Goal: Complete application form

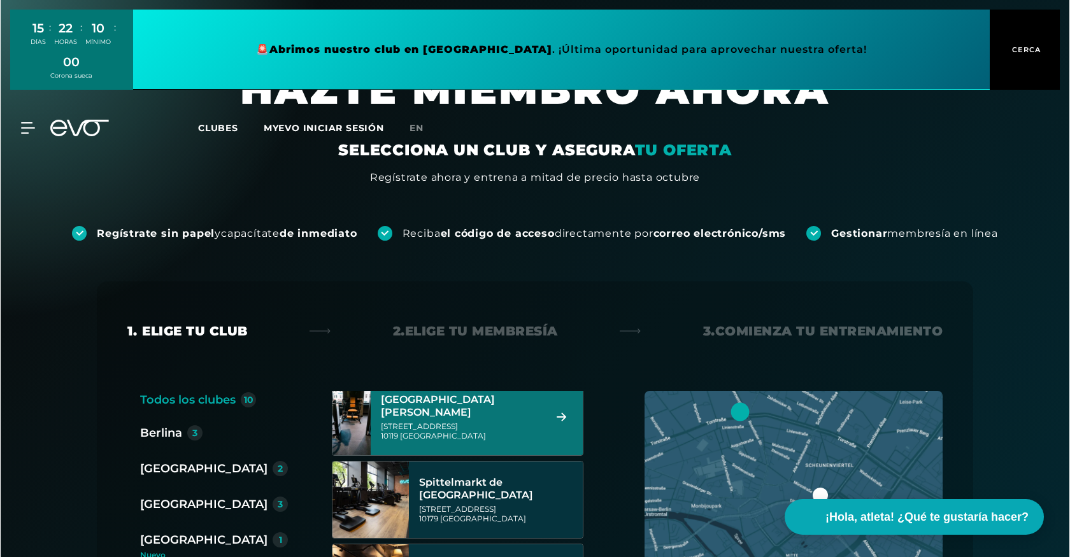
scroll to position [91, 0]
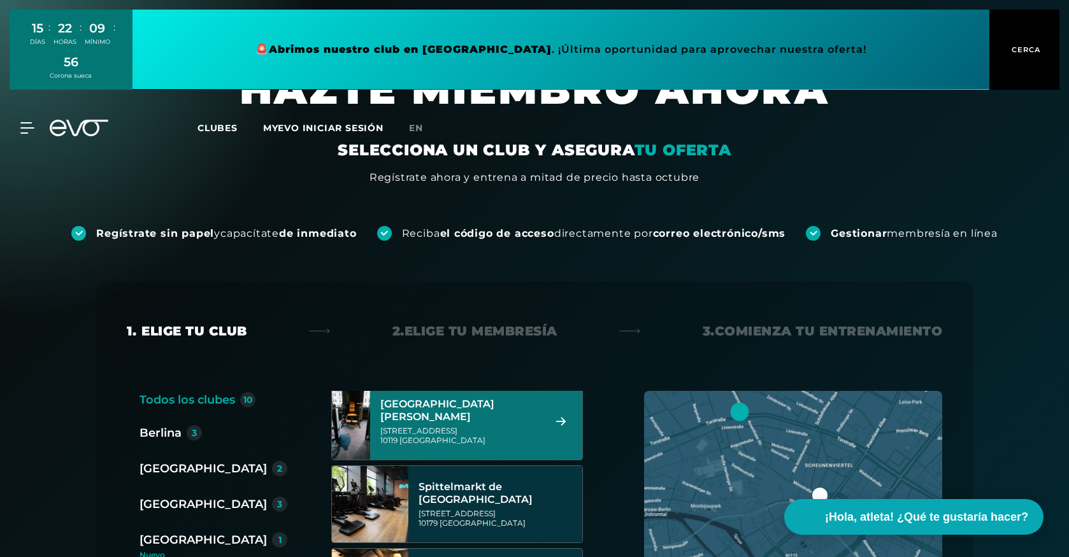
click at [479, 433] on div "[STREET_ADDRESS]" at bounding box center [460, 435] width 160 height 19
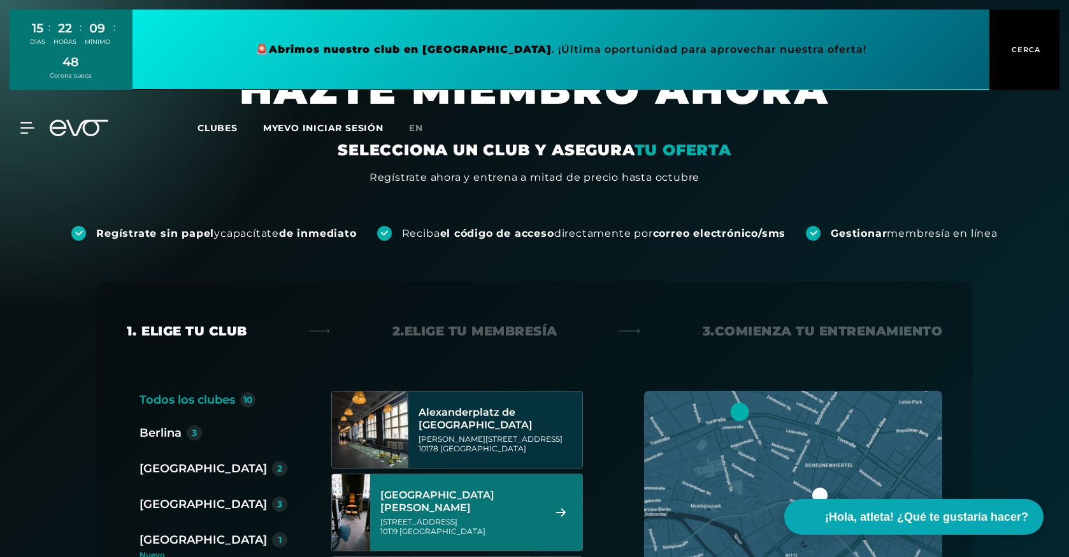
click at [568, 512] on icon at bounding box center [561, 512] width 22 height 9
